Goal: Find specific page/section: Find specific page/section

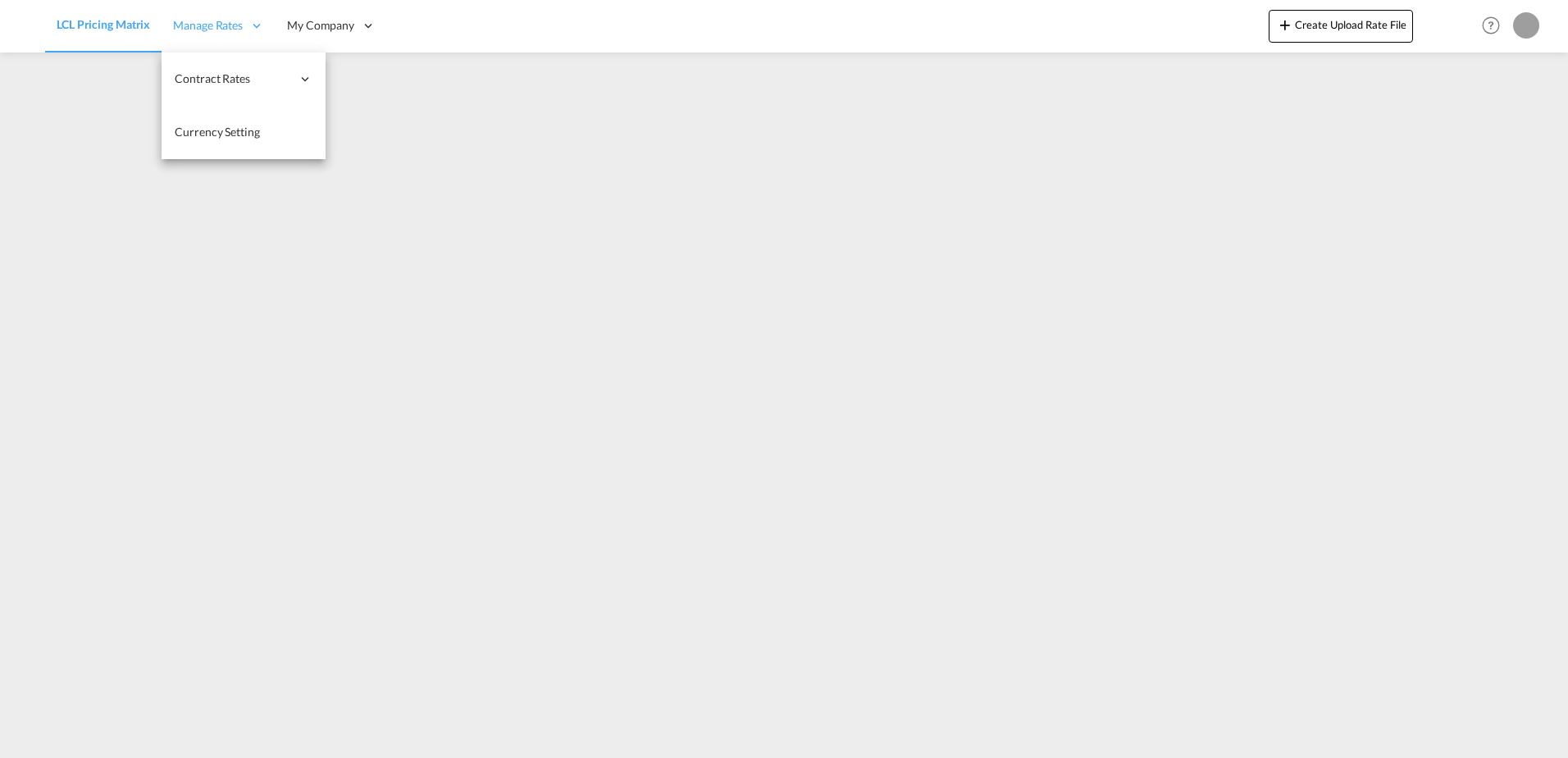
click at [223, 31] on span "Manage Rates" at bounding box center [208, 25] width 69 height 16
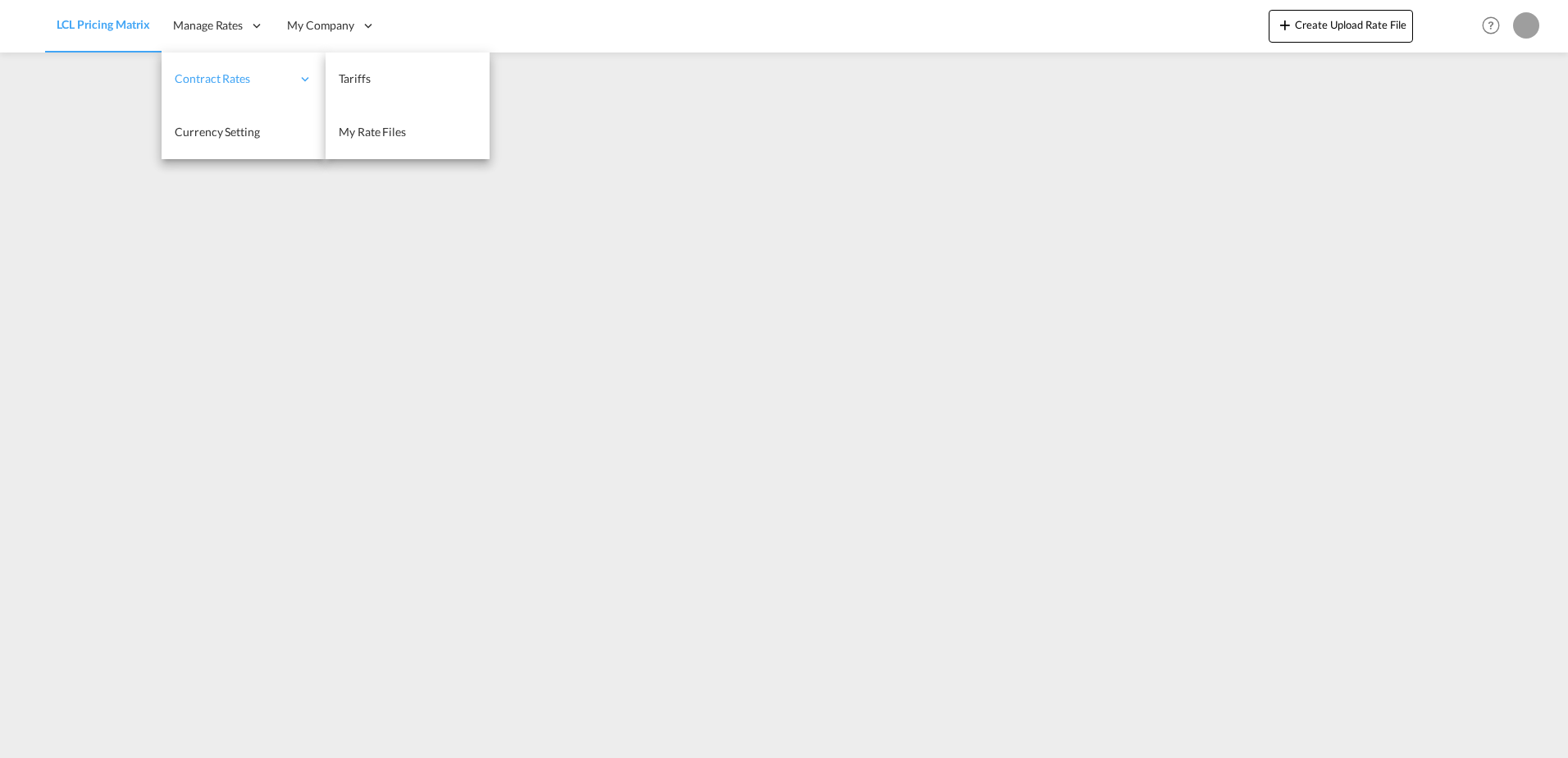
click at [245, 100] on div "Contract Rates" at bounding box center [243, 80] width 164 height 54
click at [424, 134] on link "My Rate Files" at bounding box center [407, 133] width 164 height 54
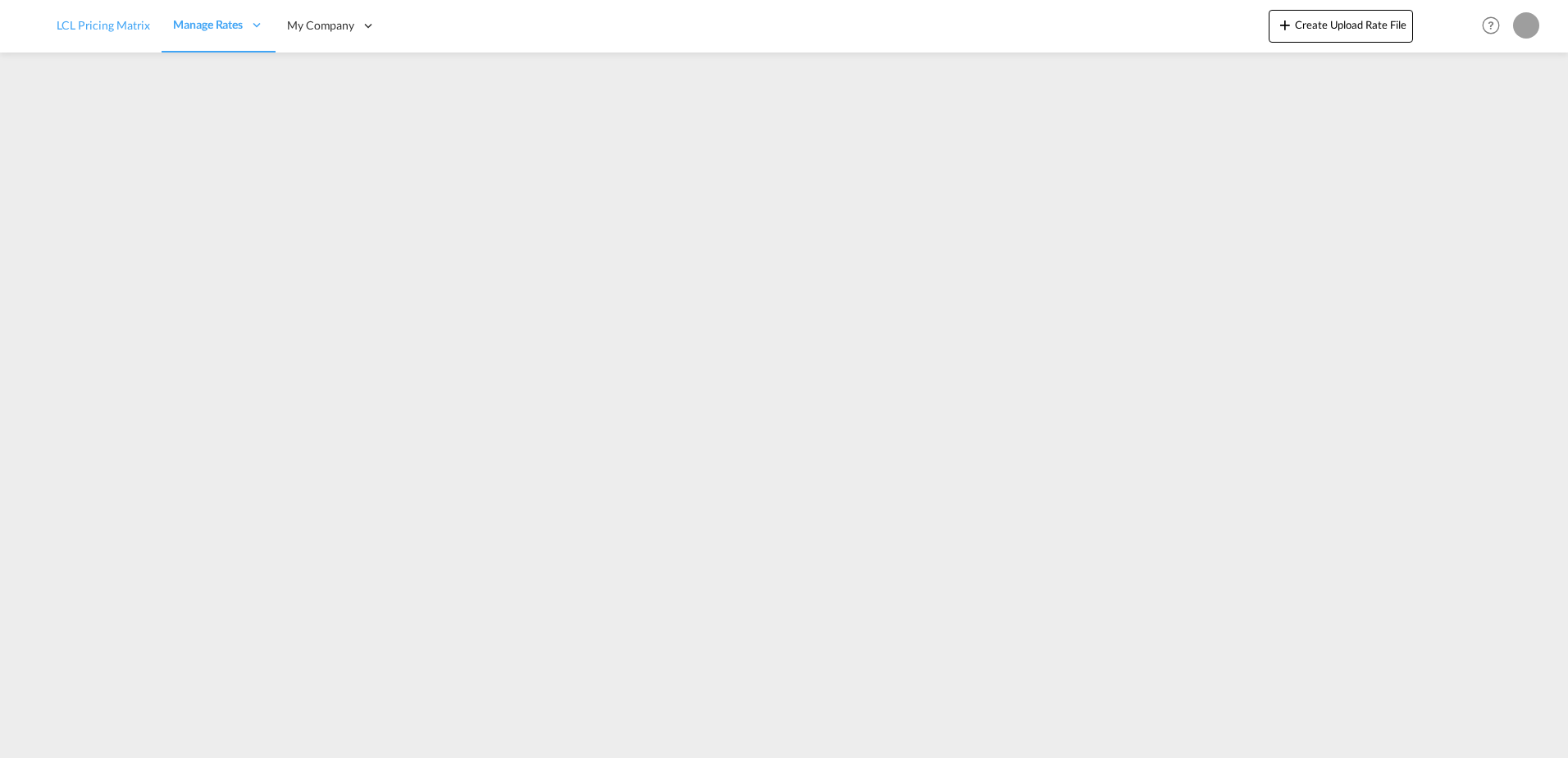
click at [100, 39] on link "LCL Pricing Matrix" at bounding box center [103, 26] width 116 height 54
